Goal: Task Accomplishment & Management: Manage account settings

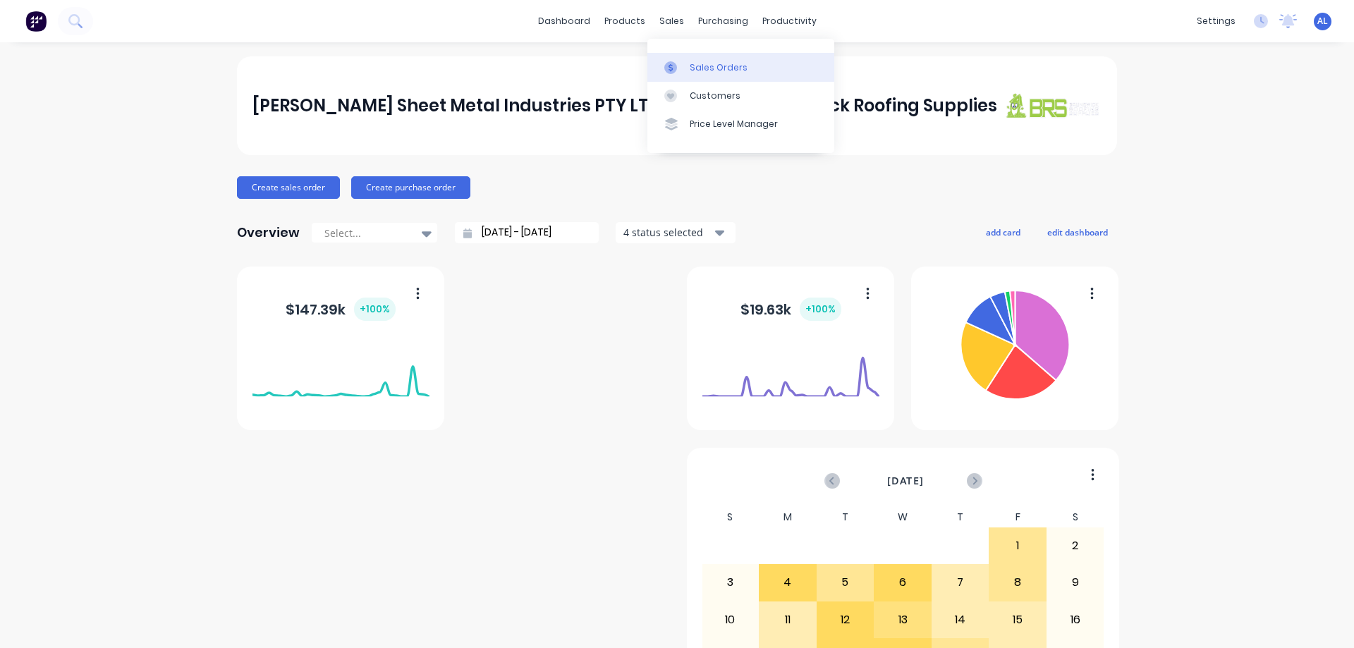
click at [708, 64] on div "Sales Orders" at bounding box center [719, 67] width 58 height 13
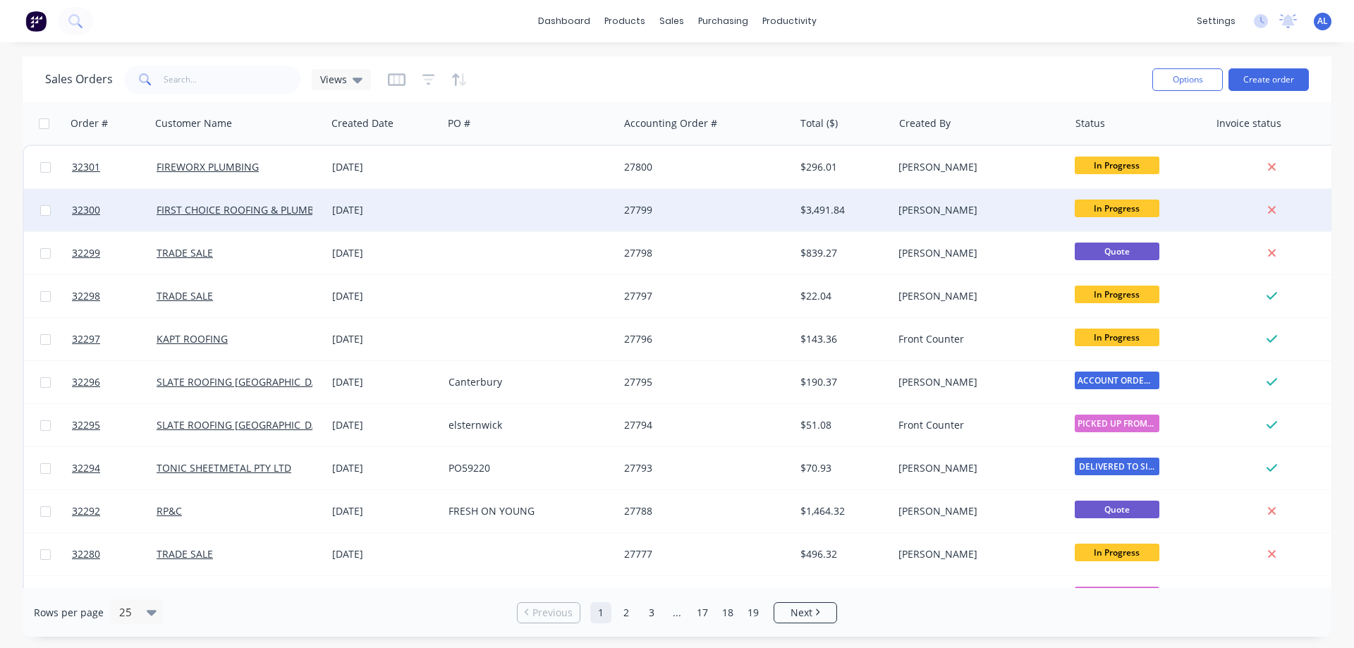
click at [499, 214] on div at bounding box center [531, 210] width 176 height 42
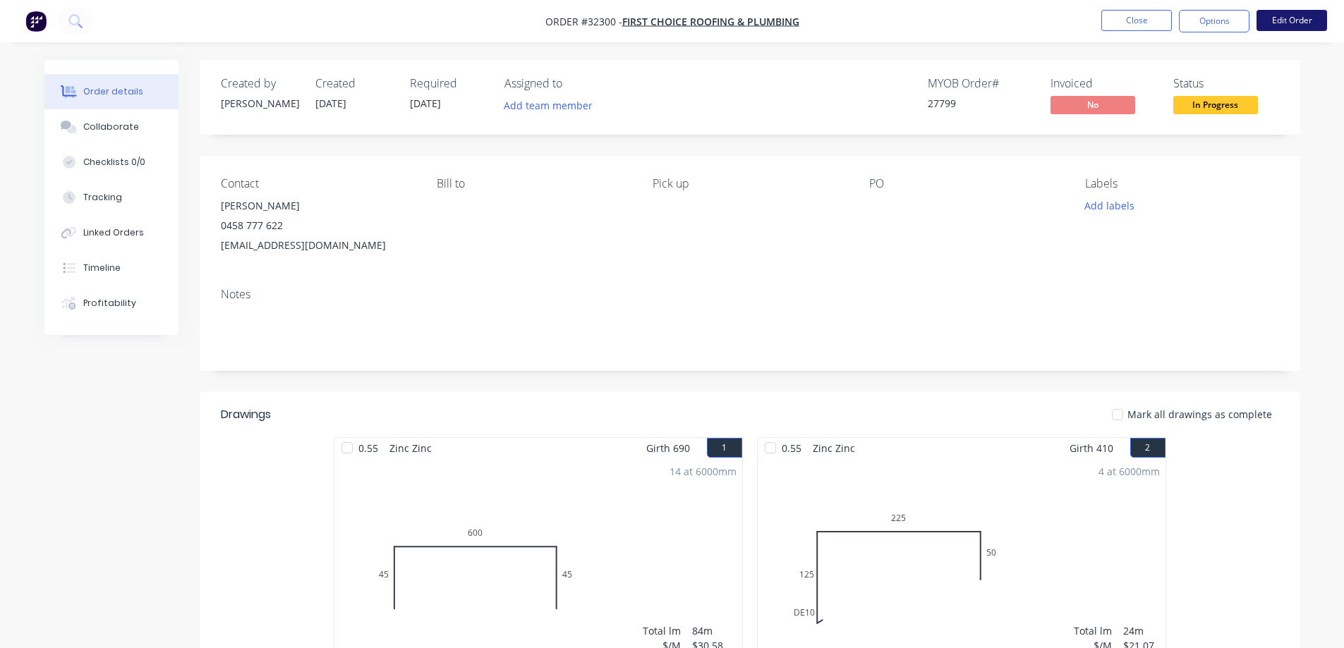
click at [1282, 18] on button "Edit Order" at bounding box center [1291, 20] width 71 height 21
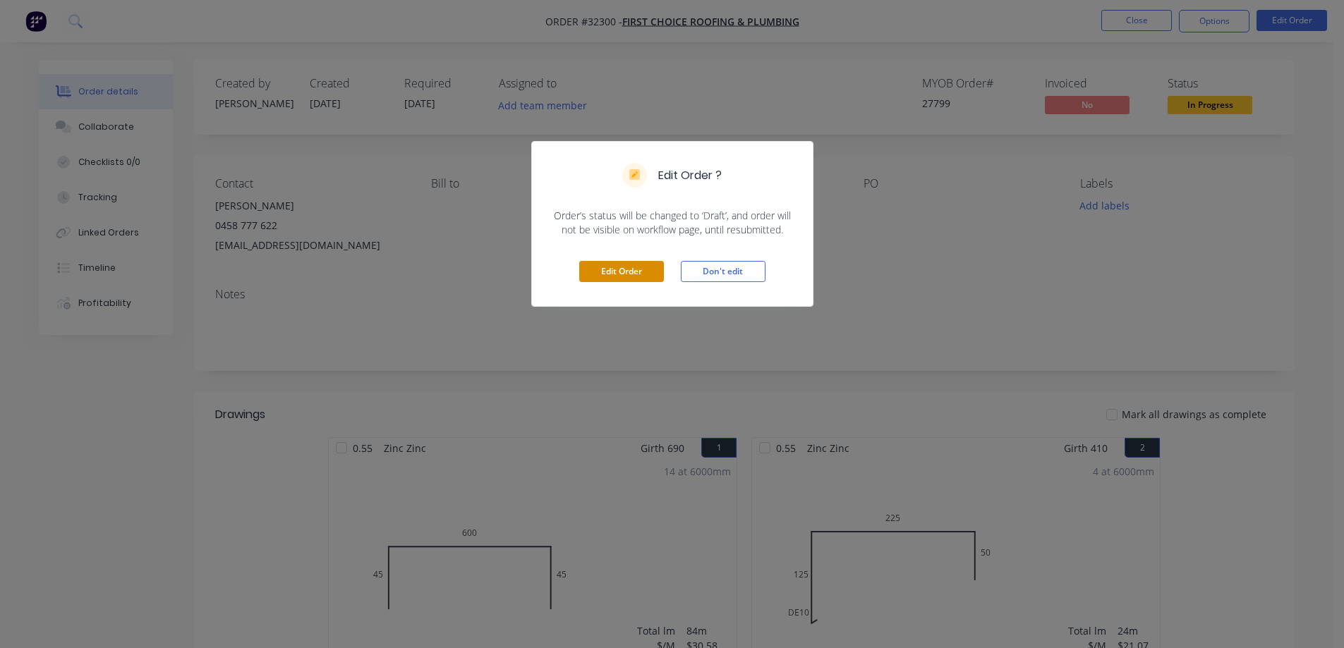
click at [634, 274] on button "Edit Order" at bounding box center [621, 271] width 85 height 21
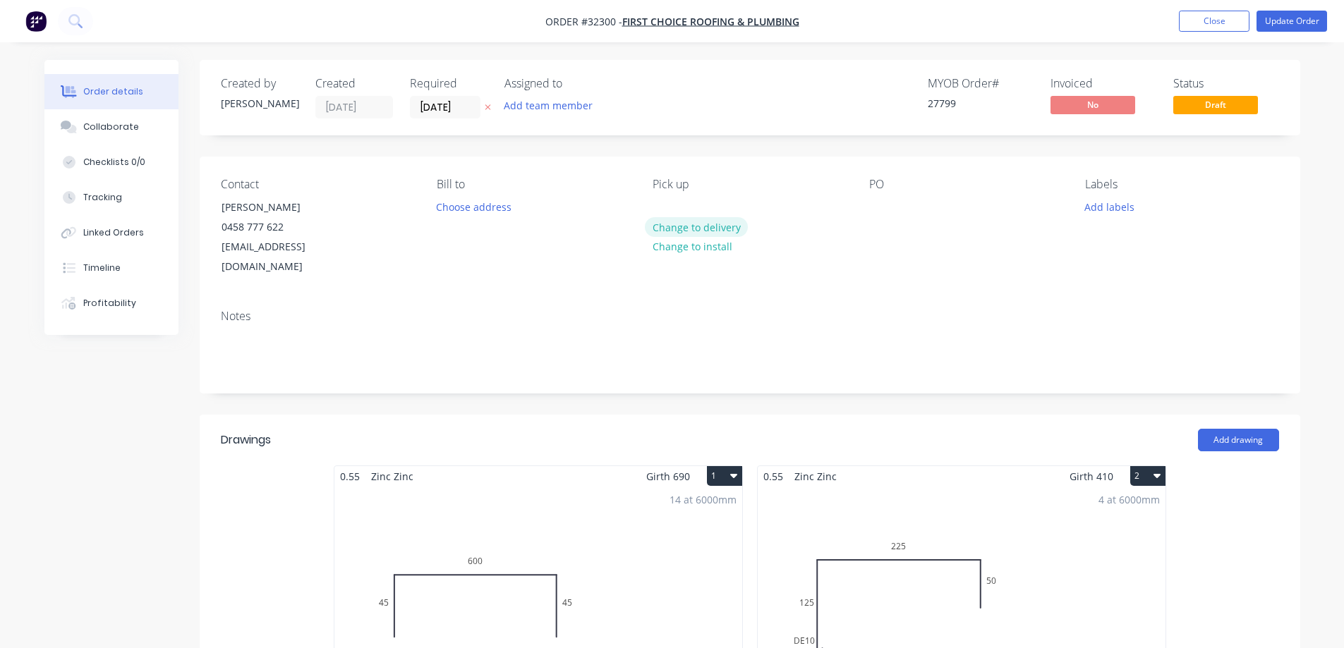
click at [714, 229] on button "Change to delivery" at bounding box center [696, 226] width 103 height 19
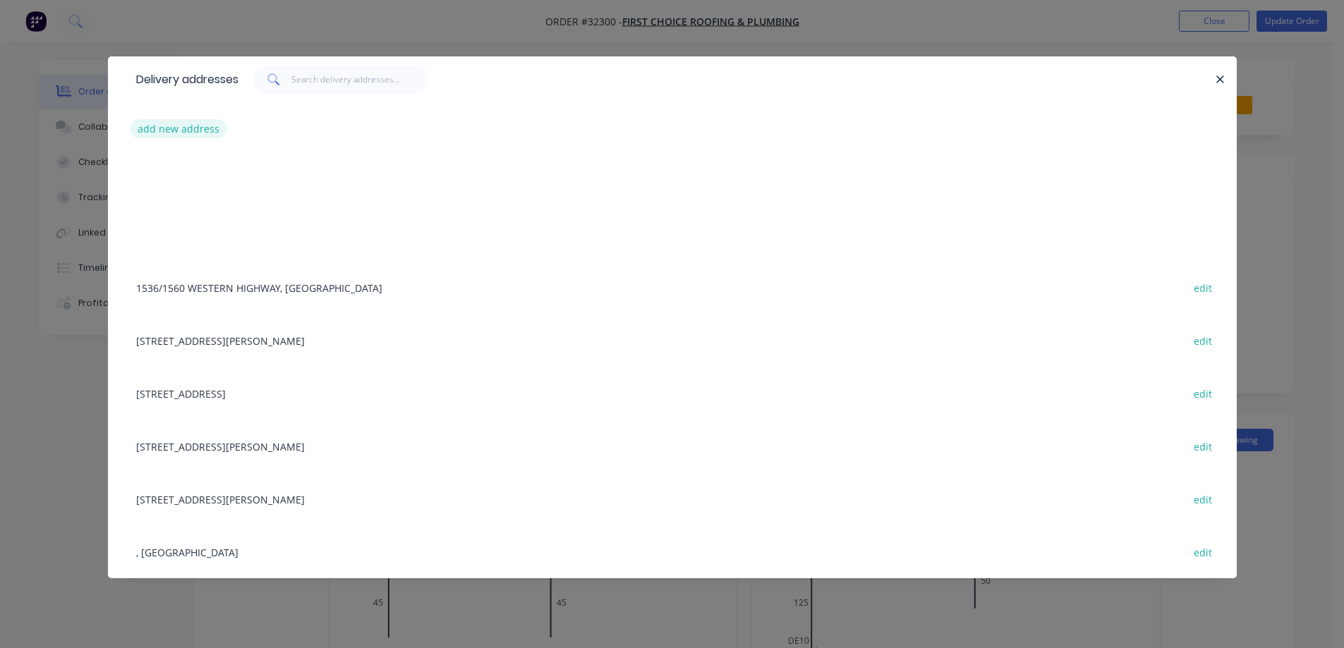
click at [177, 130] on button "add new address" at bounding box center [178, 128] width 97 height 19
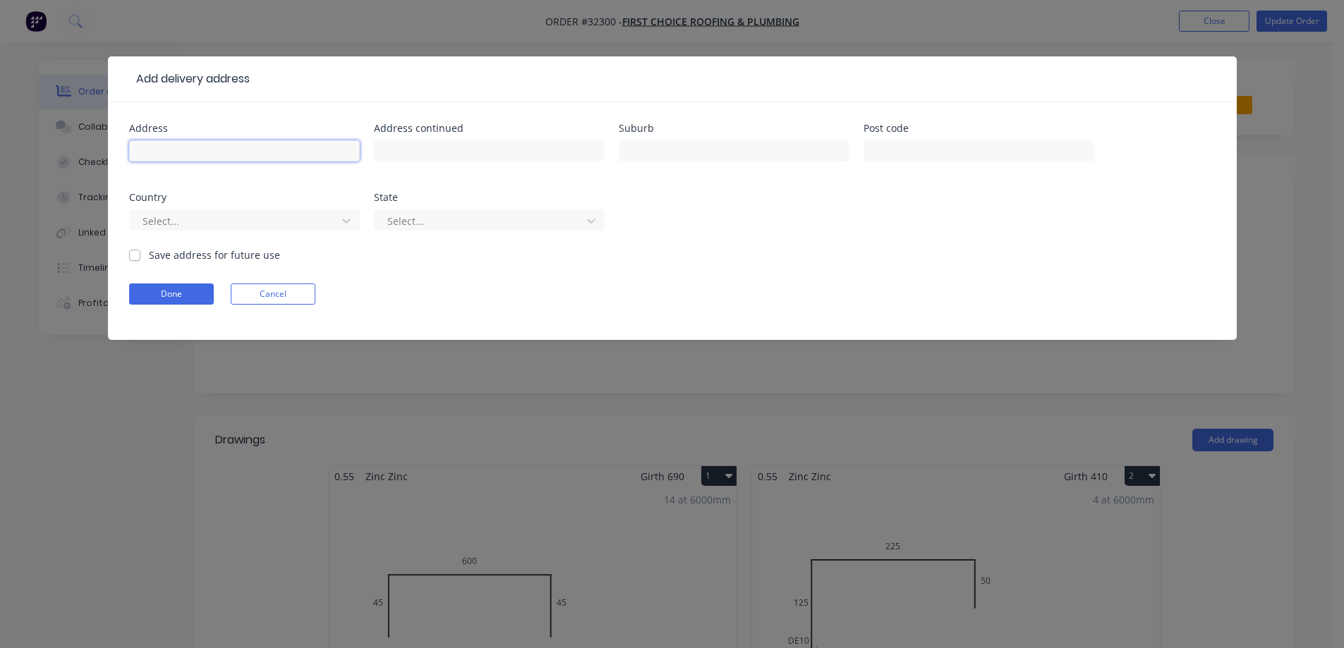
click at [198, 146] on input "text" at bounding box center [244, 150] width 231 height 21
type input "[STREET_ADDRESS][PERSON_NAME]"
type input "SUNBURY"
click at [140, 259] on div "Save address for future use" at bounding box center [204, 255] width 151 height 15
click at [149, 253] on label "Save address for future use" at bounding box center [214, 255] width 131 height 15
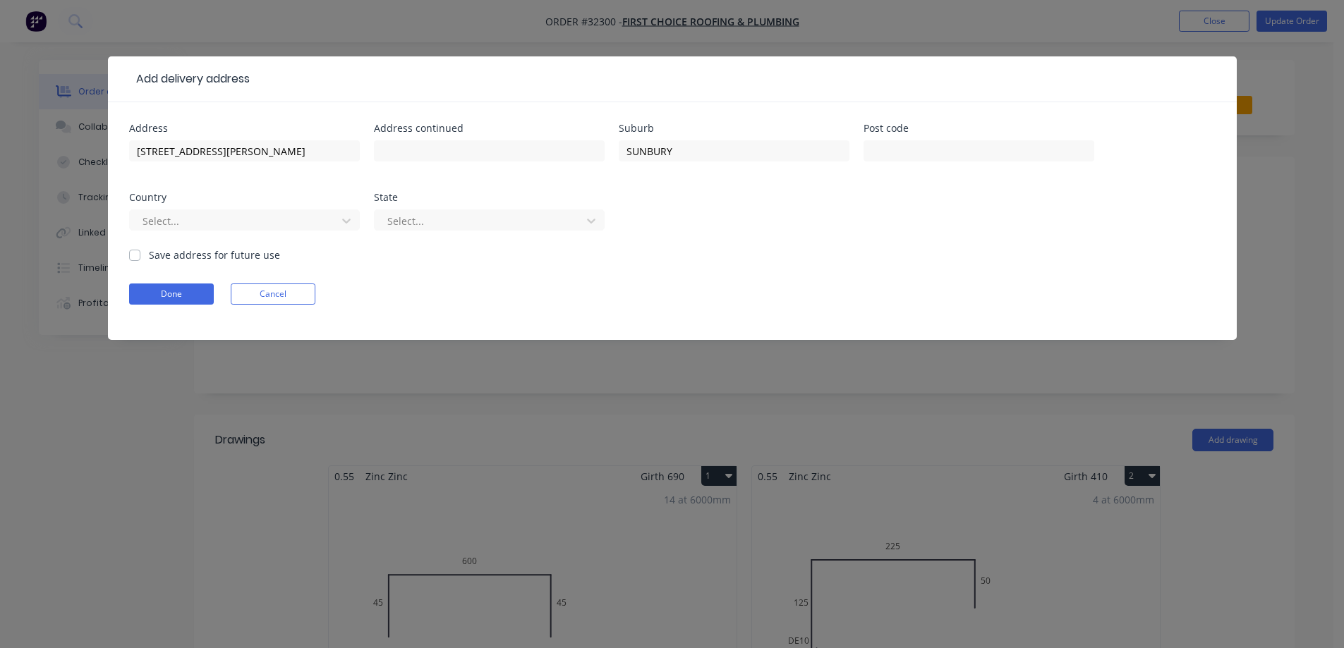
click at [135, 253] on input "Save address for future use" at bounding box center [134, 254] width 11 height 13
checkbox input "true"
click at [198, 294] on button "Done" at bounding box center [171, 294] width 85 height 21
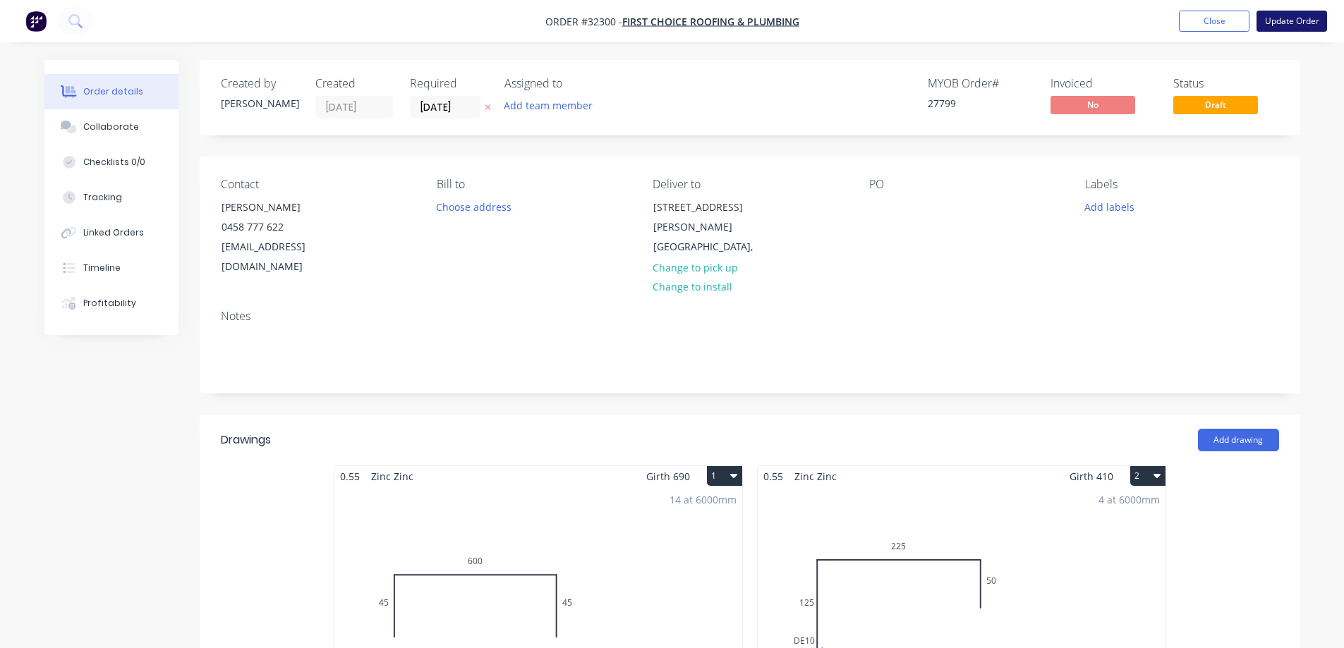
click at [1275, 23] on button "Update Order" at bounding box center [1291, 21] width 71 height 21
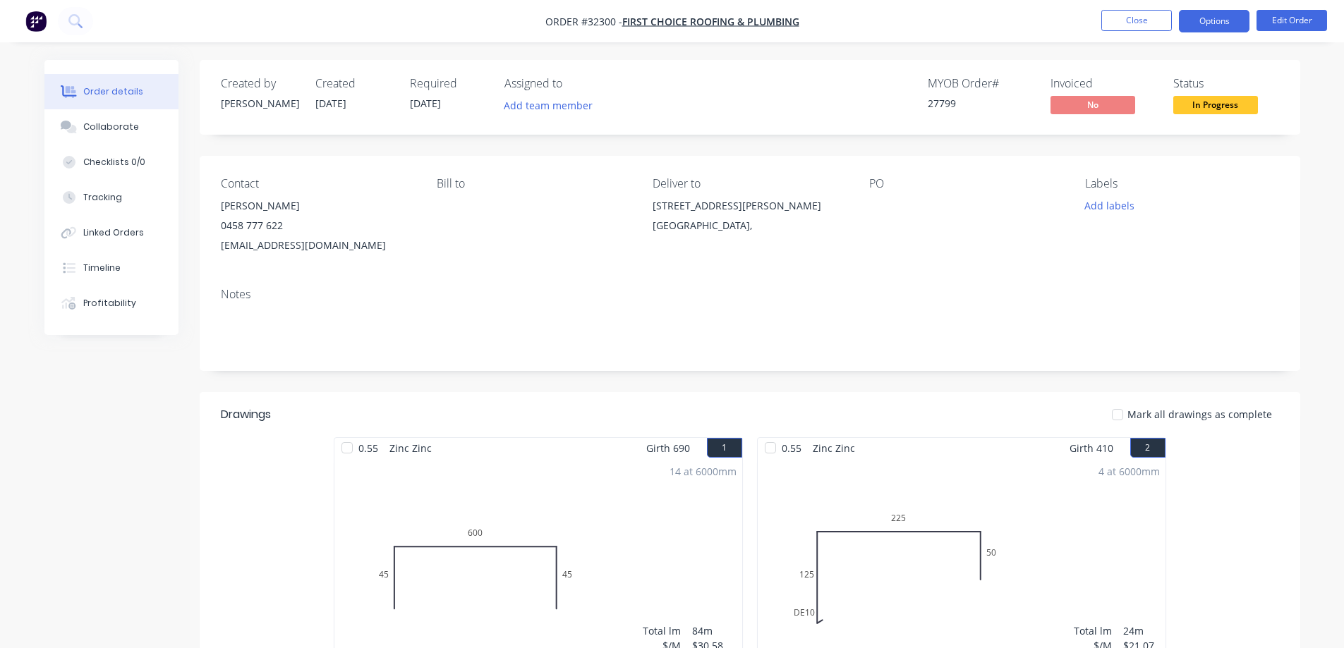
click at [1213, 21] on button "Options" at bounding box center [1214, 21] width 71 height 23
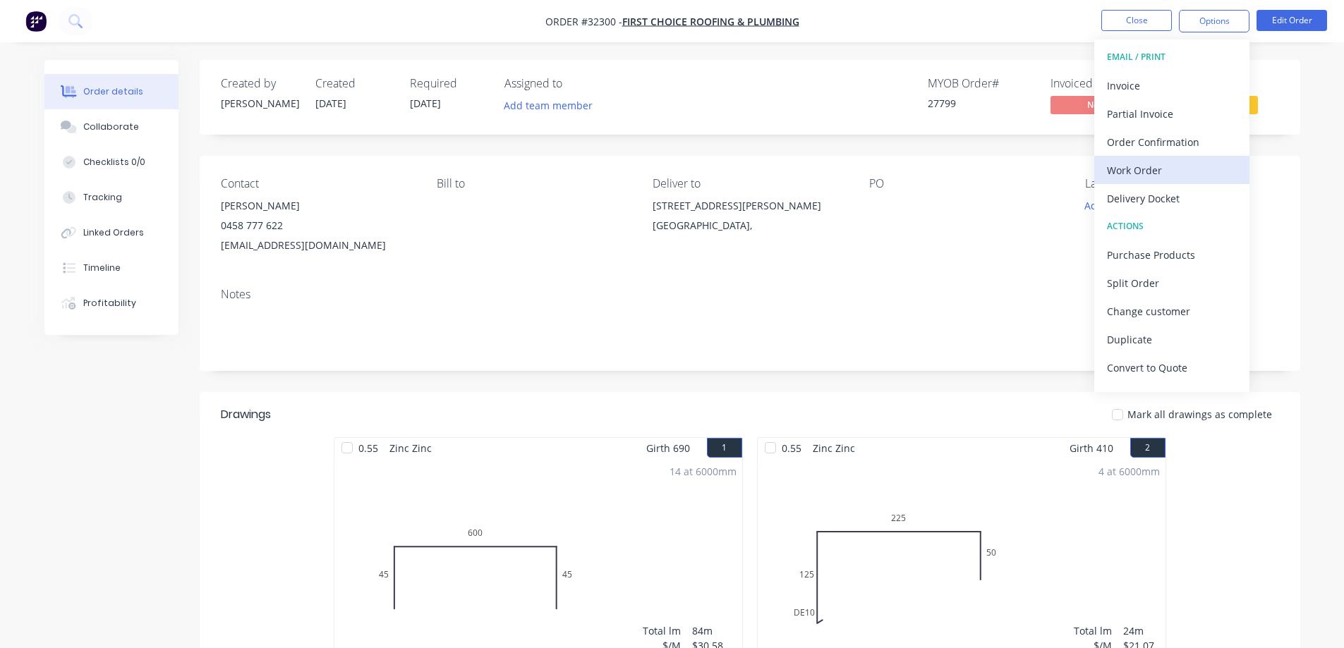
click at [1165, 169] on div "Work Order" at bounding box center [1172, 170] width 130 height 20
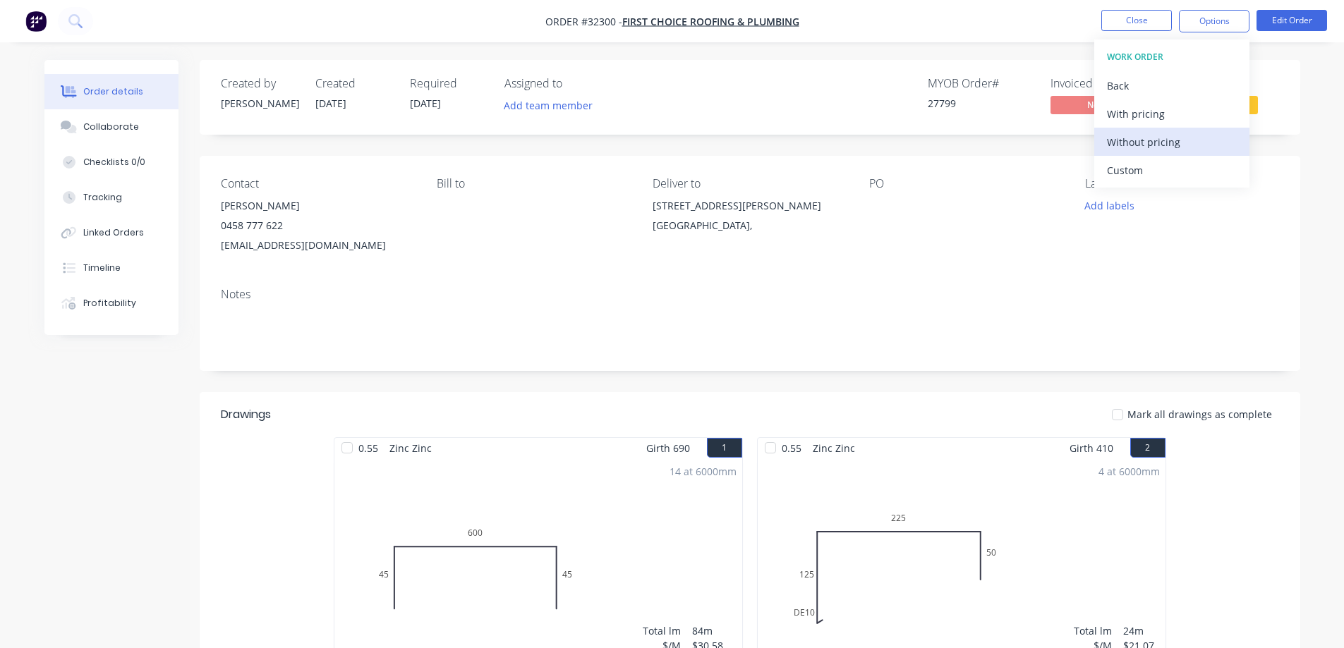
click at [1198, 146] on div "Without pricing" at bounding box center [1172, 142] width 130 height 20
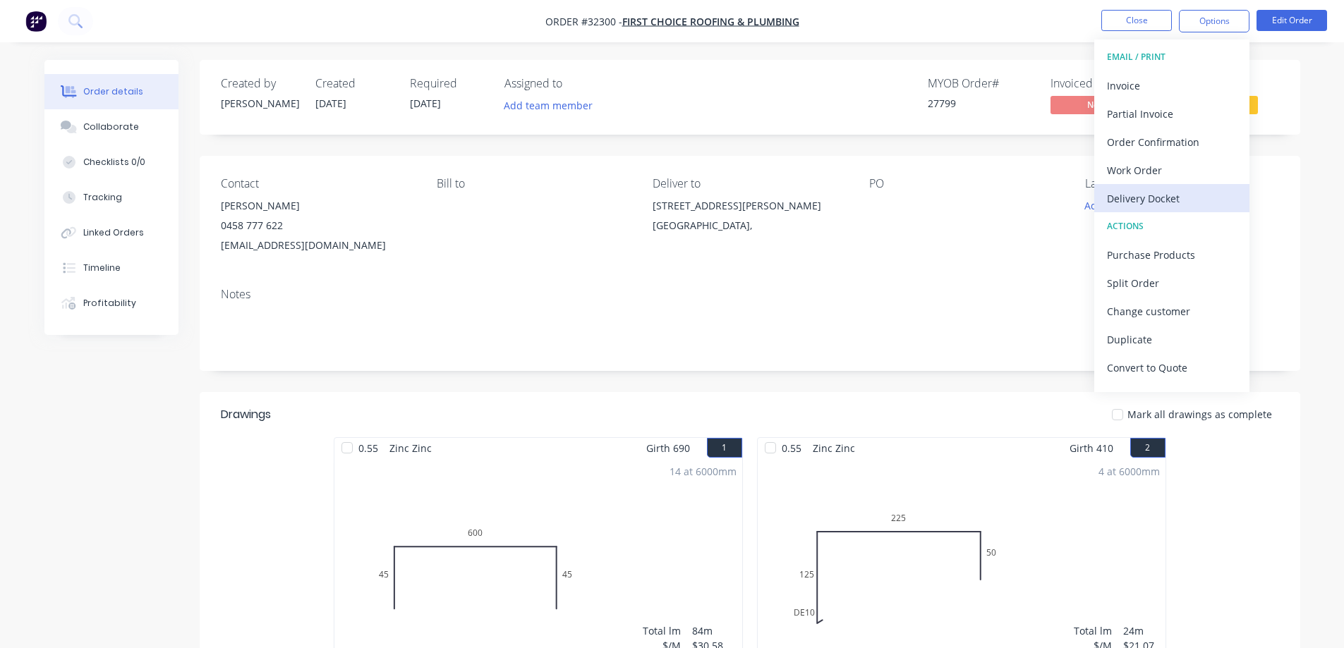
click at [1151, 194] on div "Delivery Docket" at bounding box center [1172, 198] width 130 height 20
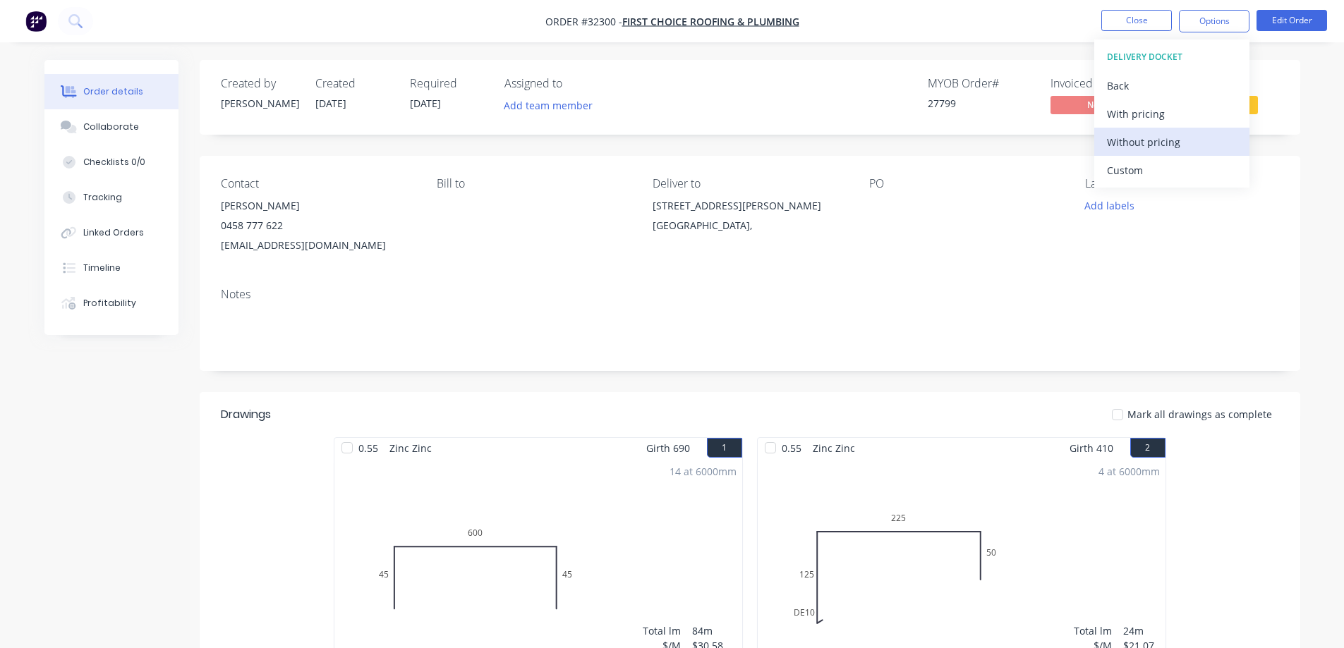
click at [1158, 142] on div "Without pricing" at bounding box center [1172, 142] width 130 height 20
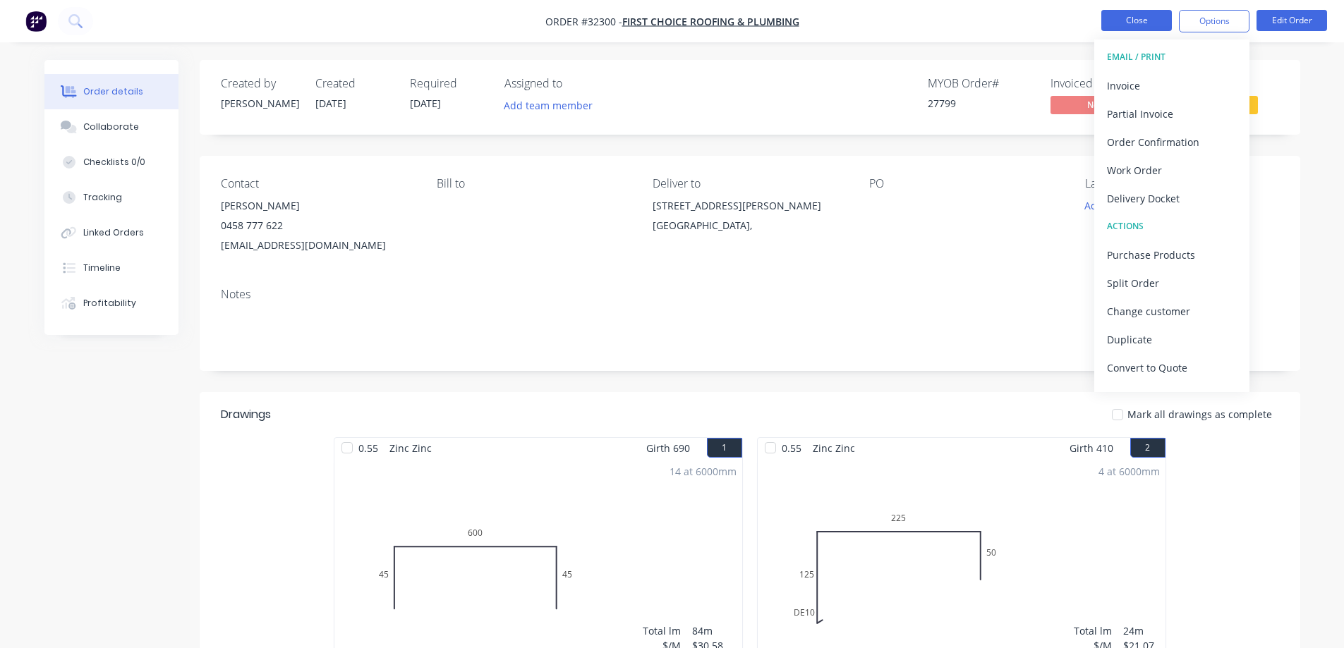
click at [1123, 18] on button "Close" at bounding box center [1136, 20] width 71 height 21
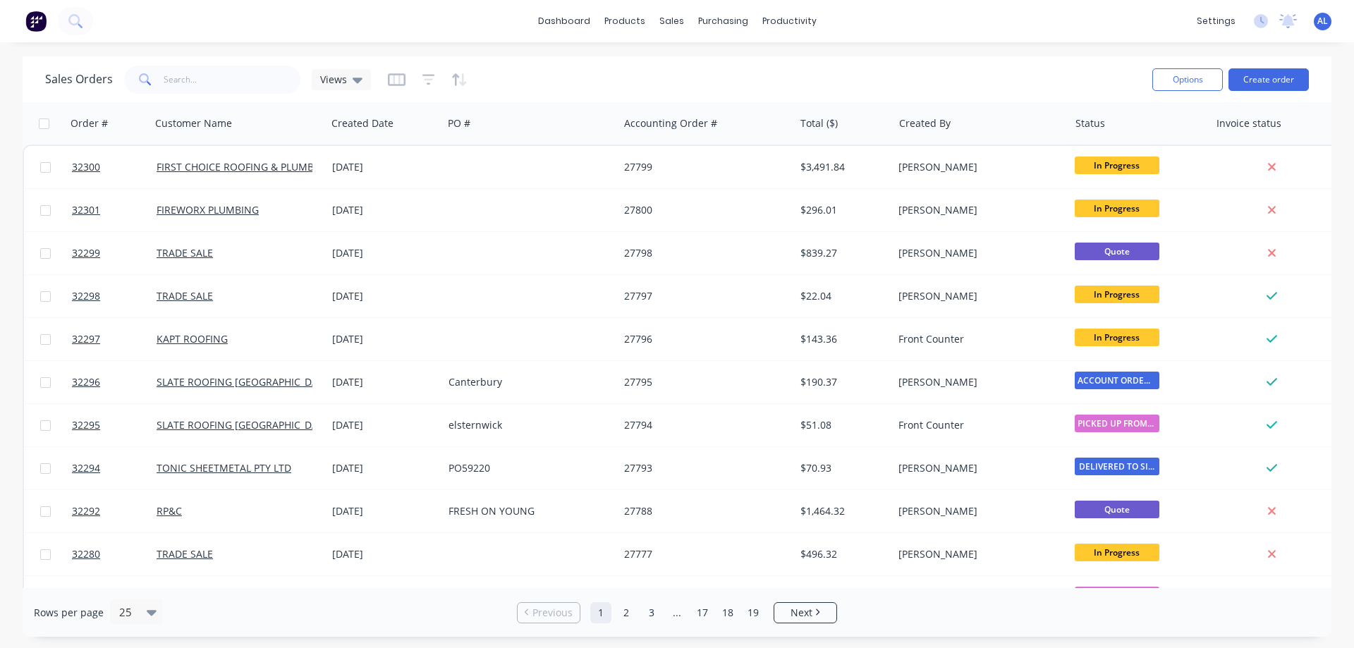
click at [38, 23] on img at bounding box center [35, 21] width 21 height 21
